Goal: Information Seeking & Learning: Find specific fact

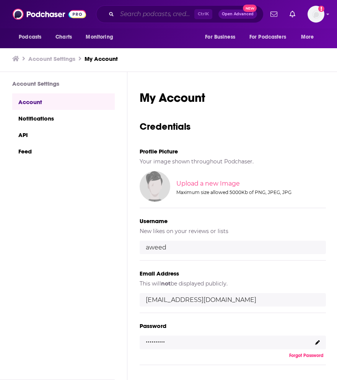
click at [135, 18] on input "Search podcasts, credits, & more..." at bounding box center [155, 14] width 77 height 12
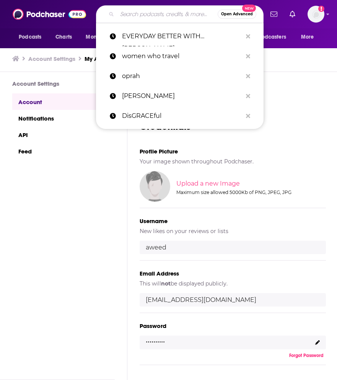
click at [306, 16] on div "Add a profile image" at bounding box center [295, 14] width 57 height 17
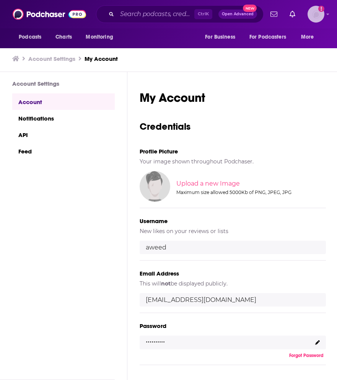
click at [318, 16] on img "Logged in as aweed" at bounding box center [315, 14] width 17 height 17
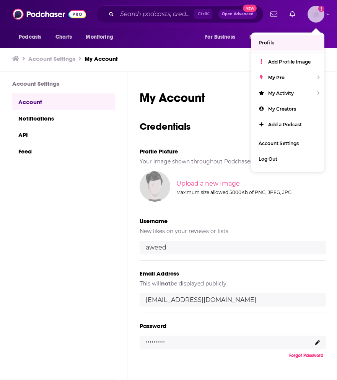
click at [276, 45] on link "Profile" at bounding box center [287, 43] width 73 height 16
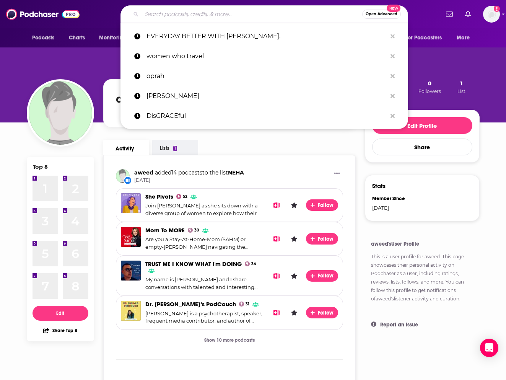
click at [183, 10] on input "Search podcasts, credits, & more..." at bounding box center [251, 14] width 221 height 12
paste input "The [PERSON_NAME] Millionaire with [PERSON_NAME]"
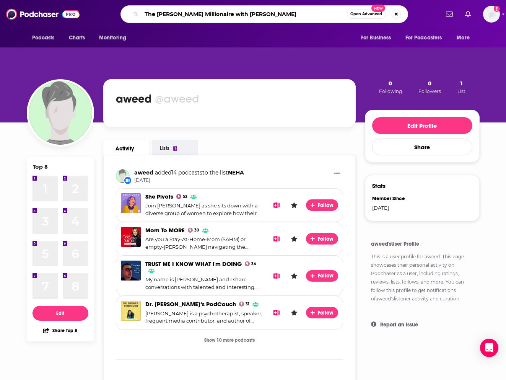
type input "The [PERSON_NAME] Millionaire with [PERSON_NAME]"
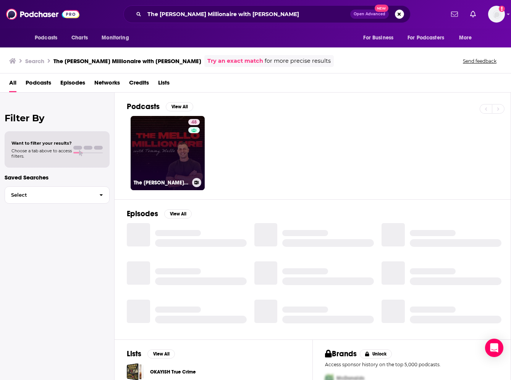
click at [174, 151] on link "48 The [PERSON_NAME] Millionaire with [PERSON_NAME]" at bounding box center [168, 153] width 74 height 74
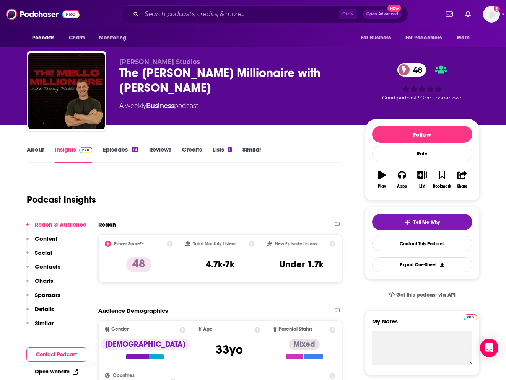
scroll to position [148, 0]
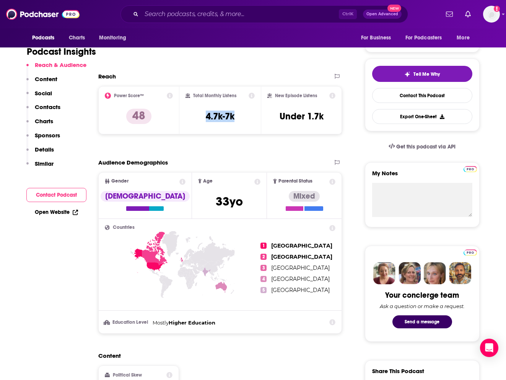
drag, startPoint x: 243, startPoint y: 115, endPoint x: 199, endPoint y: 115, distance: 44.3
click at [199, 115] on div "Total Monthly Listens 4.7k-7k" at bounding box center [219, 109] width 69 height 35
copy h3 "4.7k-7k"
